Goal: Transaction & Acquisition: Book appointment/travel/reservation

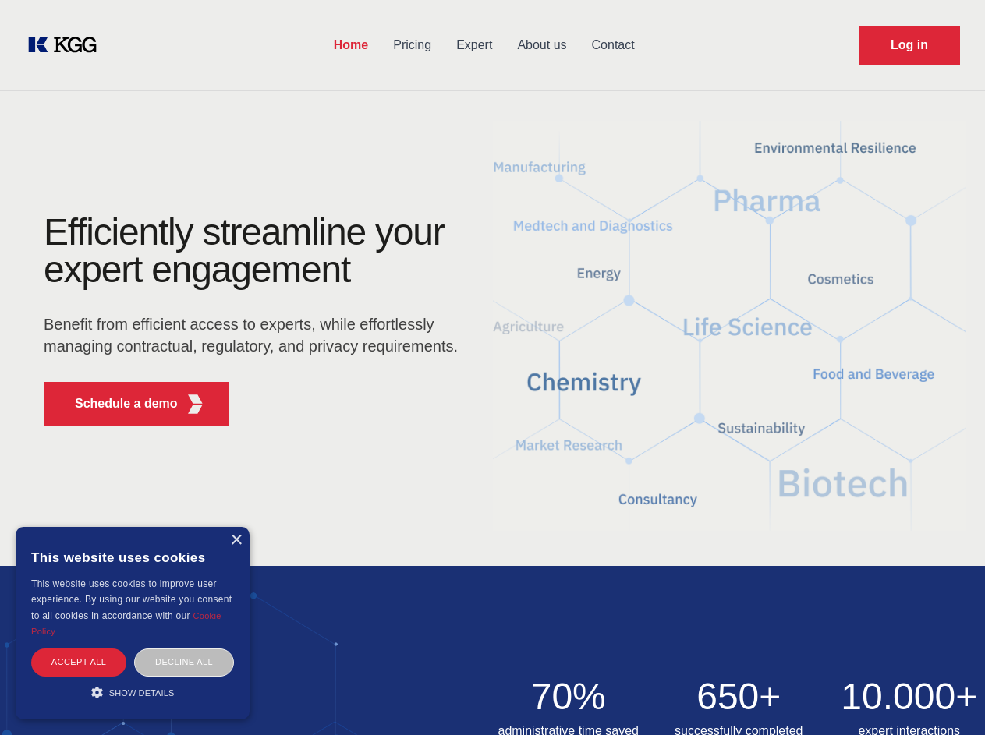
click at [492, 367] on div "Efficiently streamline your expert engagement Benefit from efficient access to …" at bounding box center [256, 326] width 474 height 225
click at [117, 404] on p "Schedule a demo" at bounding box center [126, 404] width 103 height 19
click at [236, 540] on div "× This website uses cookies This website uses cookies to improve user experienc…" at bounding box center [133, 623] width 234 height 193
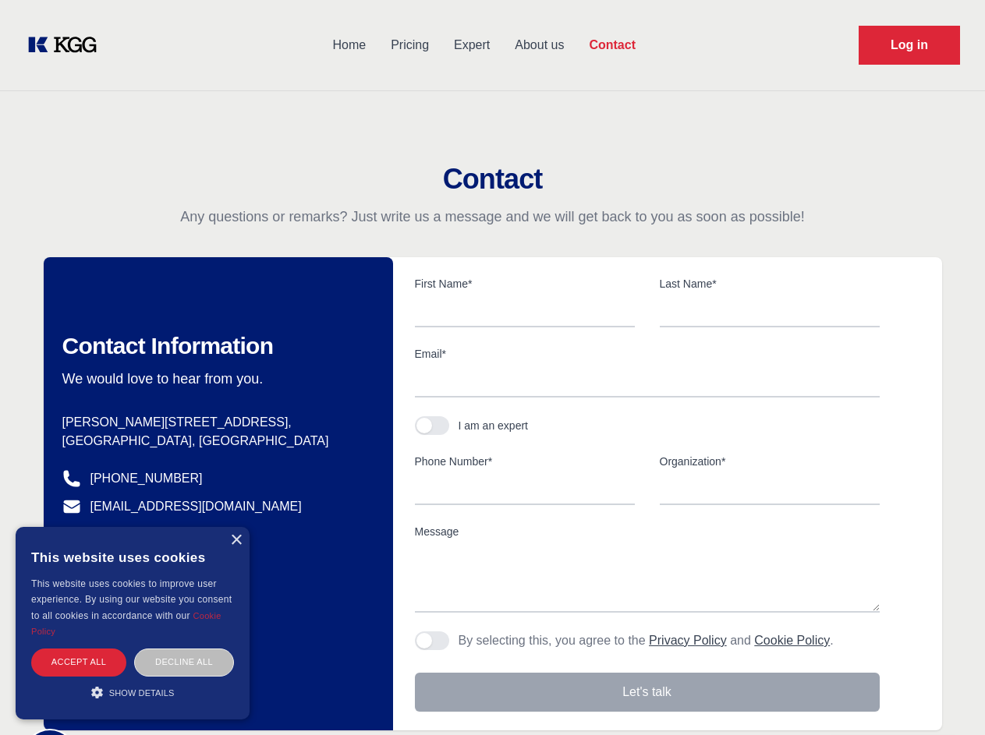
click at [79, 662] on div "Accept all" at bounding box center [78, 662] width 95 height 27
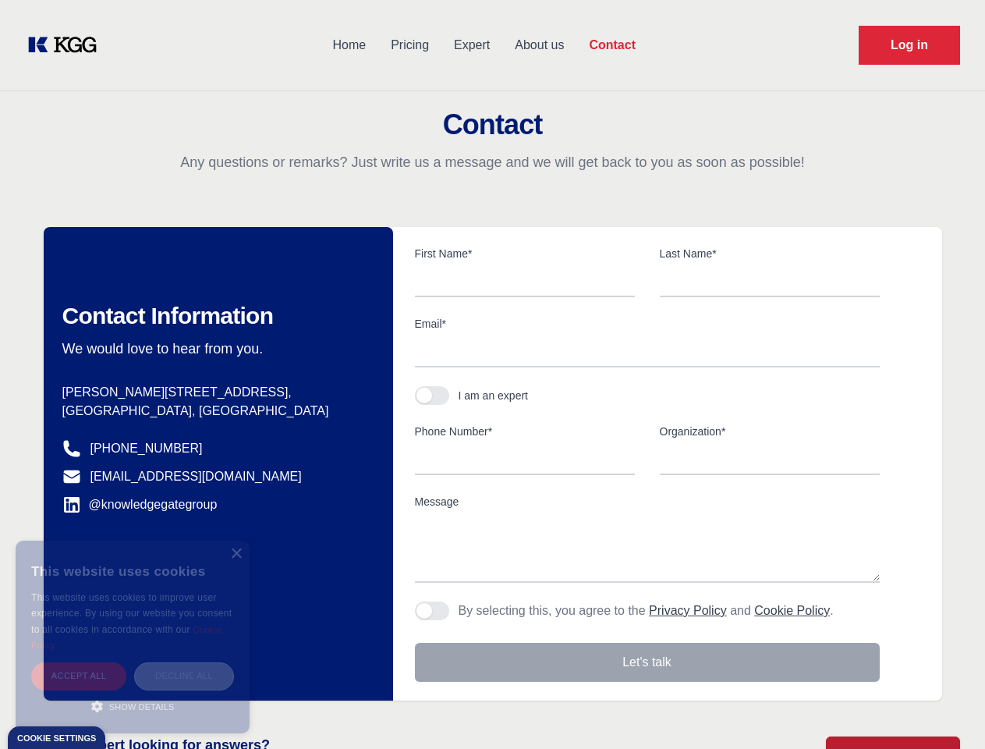
click at [184, 662] on div "Decline all" at bounding box center [184, 675] width 100 height 27
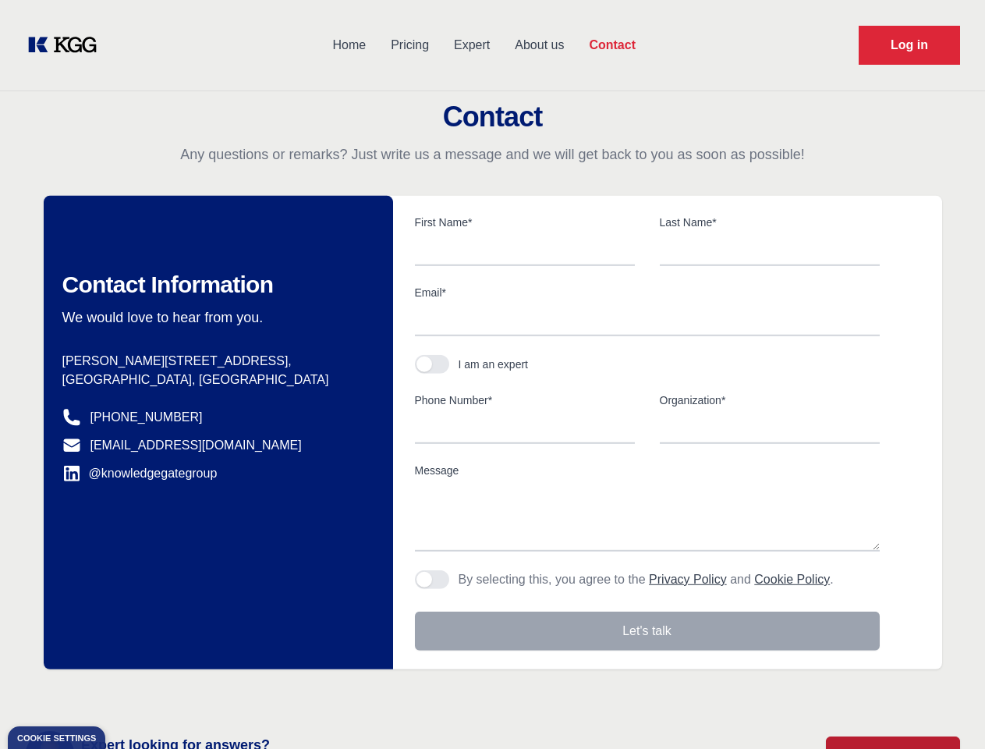
click at [133, 693] on main "Contact Any questions or remarks? Just write us a message and we will get back …" at bounding box center [492, 406] width 985 height 812
